Goal: Transaction & Acquisition: Subscribe to service/newsletter

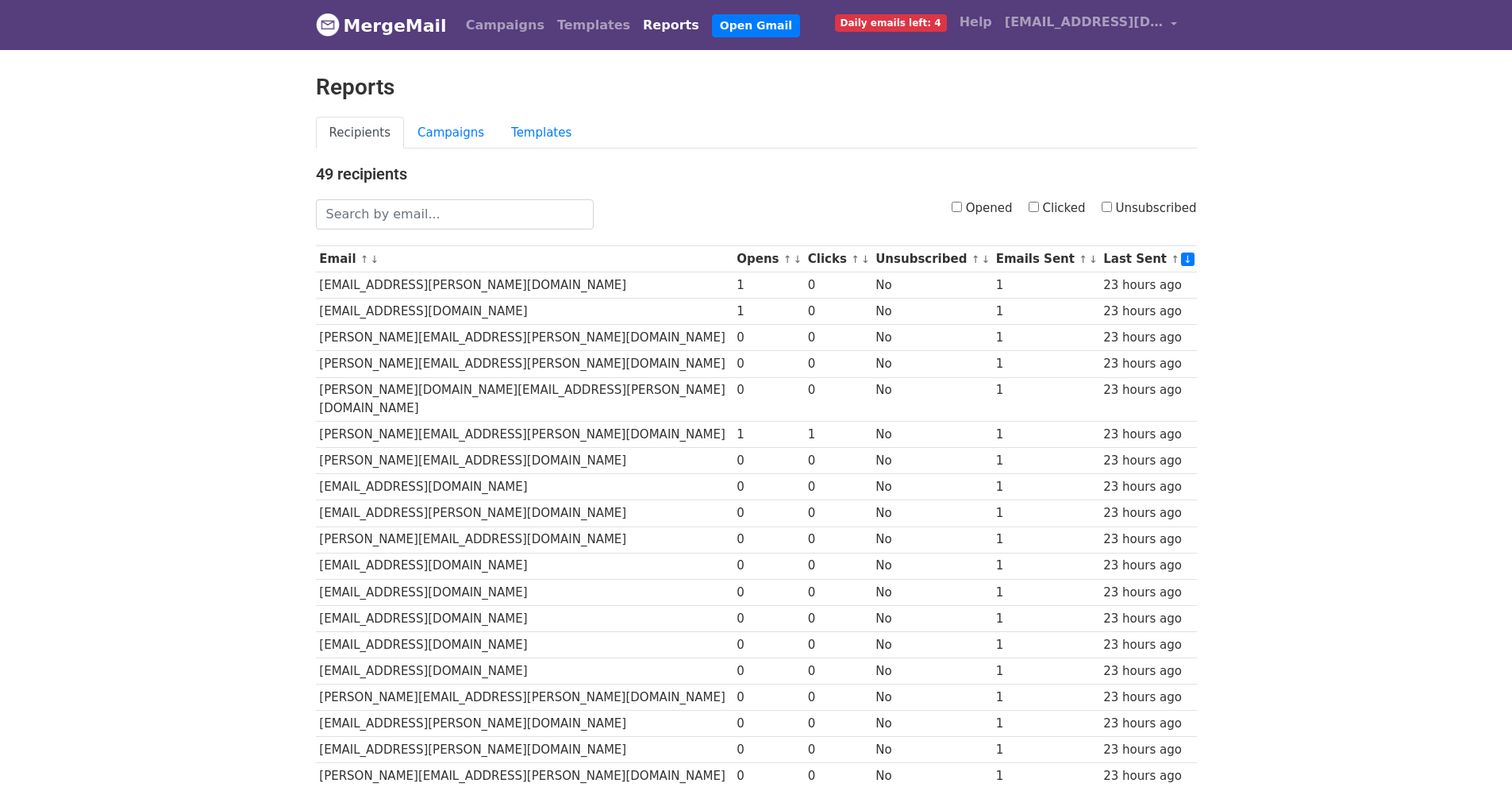
click at [902, 22] on span "Daily emails left: 4" at bounding box center [891, 23] width 111 height 18
